Goal: Navigation & Orientation: Find specific page/section

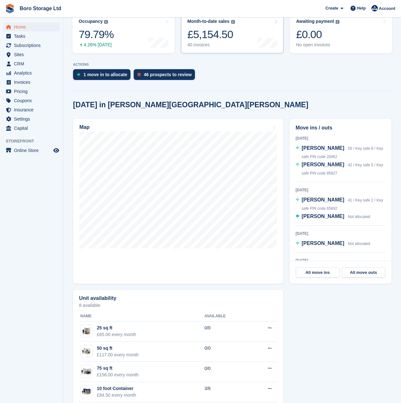
scroll to position [135, 0]
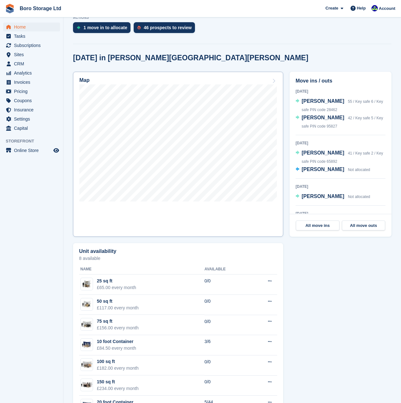
click at [152, 204] on div at bounding box center [178, 143] width 198 height 119
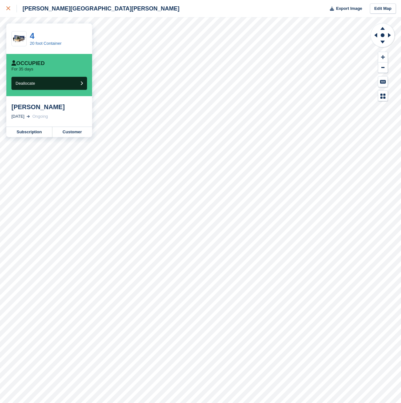
click at [8, 11] on div at bounding box center [11, 9] width 10 height 8
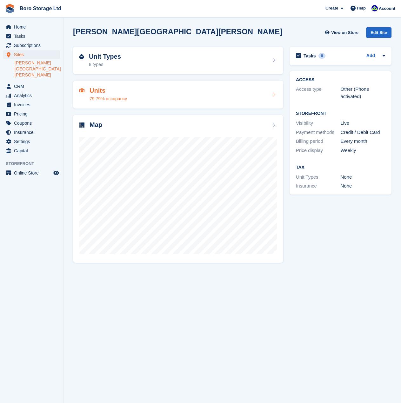
click at [103, 92] on h2 "Units" at bounding box center [108, 90] width 37 height 7
